Goal: Information Seeking & Learning: Find specific fact

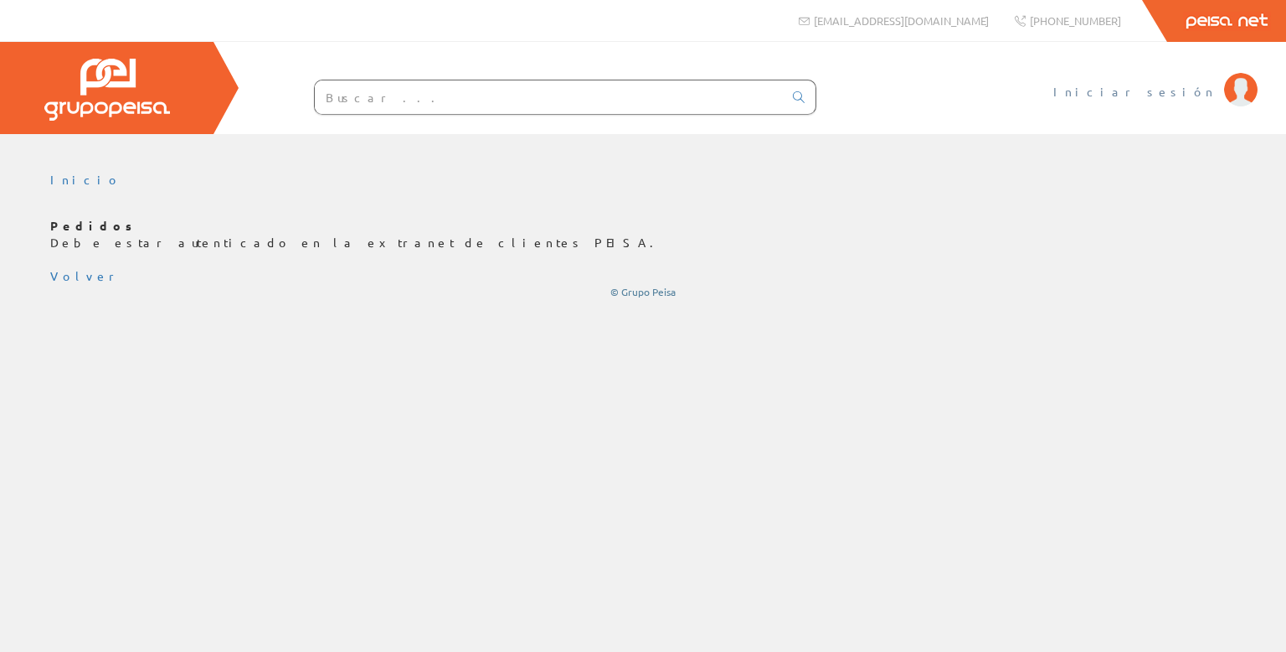
click at [1166, 96] on span "Iniciar sesión" at bounding box center [1134, 91] width 162 height 17
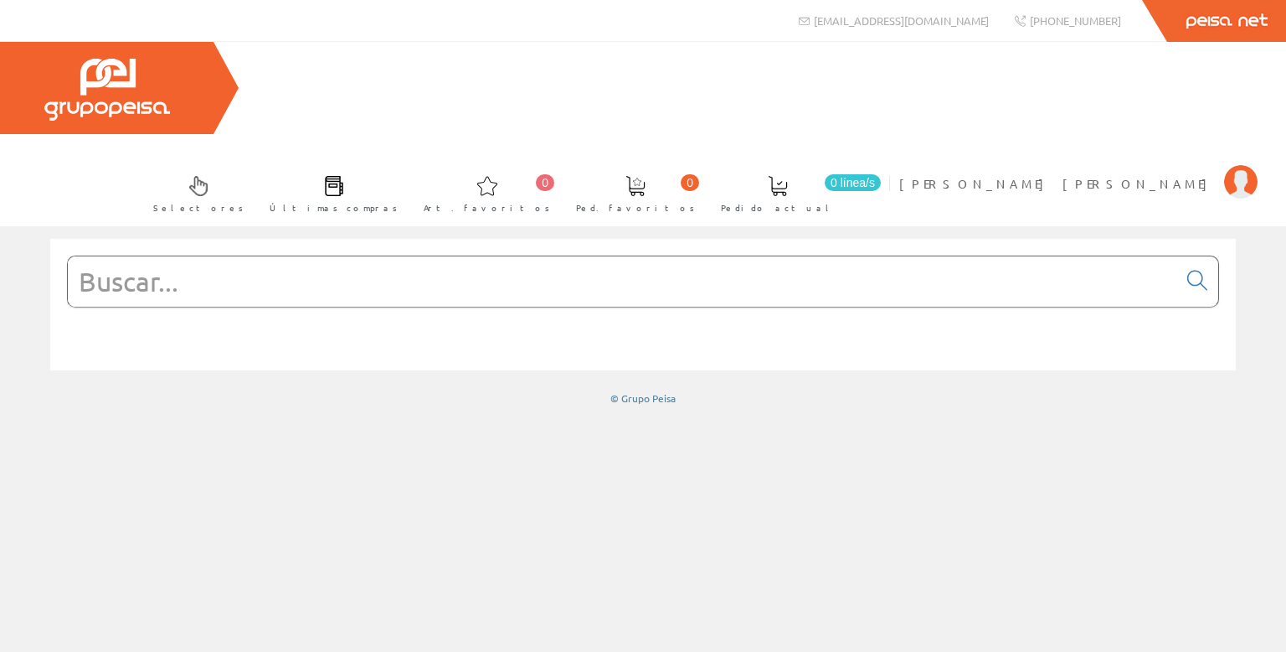
click at [240, 256] on input "text" at bounding box center [623, 281] width 1110 height 50
type input "g"
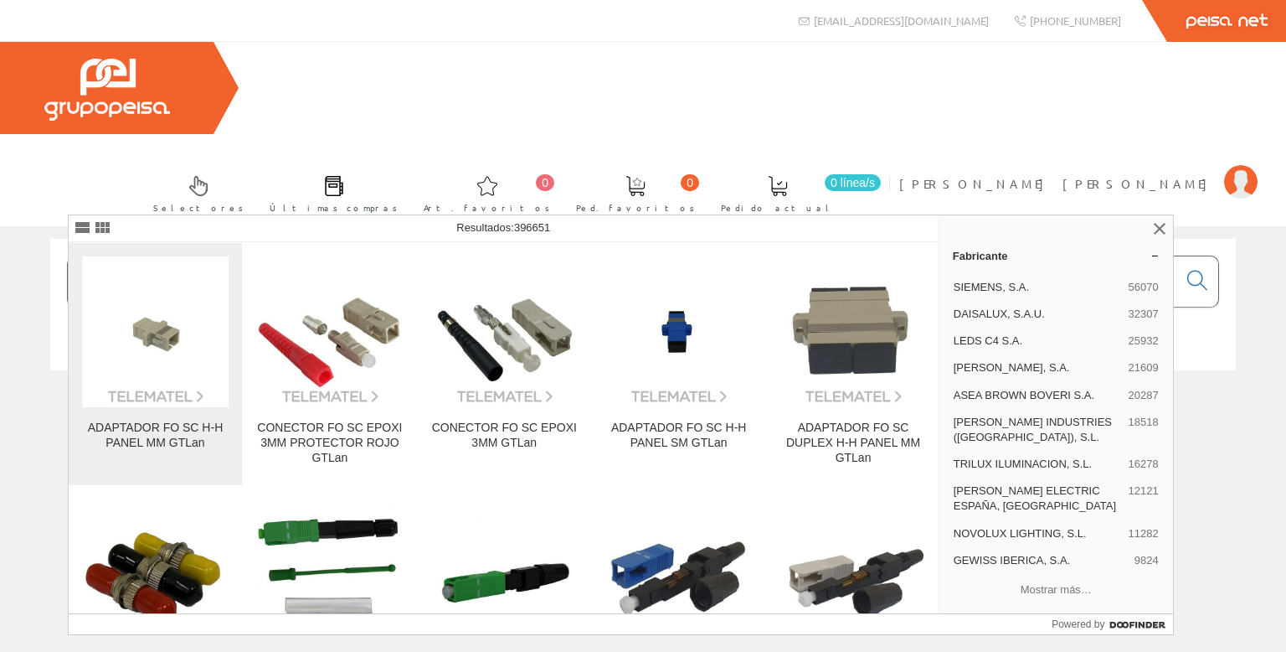
type input "3gtasc"
click at [135, 373] on img at bounding box center [155, 331] width 147 height 147
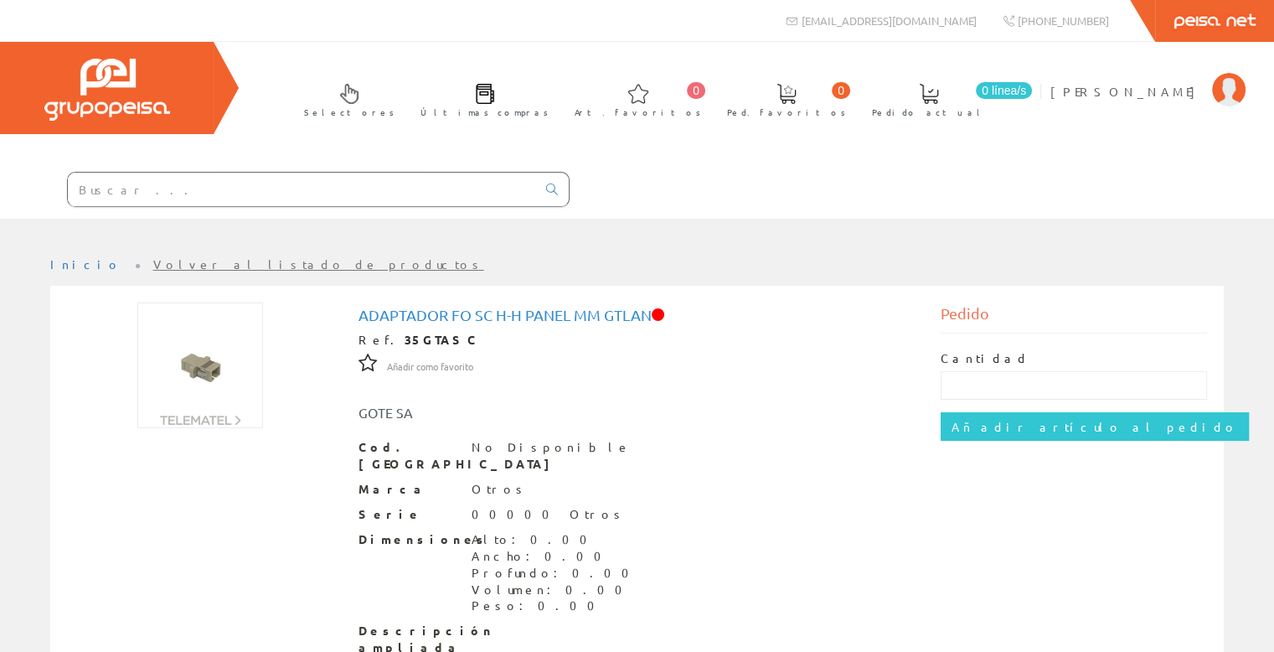
click at [664, 312] on span at bounding box center [658, 314] width 13 height 13
